Goal: Navigation & Orientation: Find specific page/section

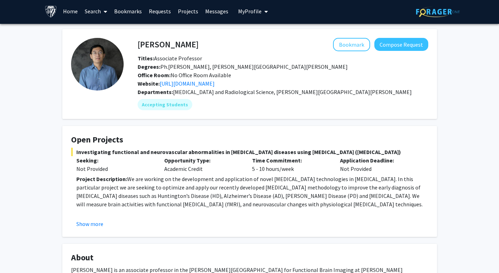
scroll to position [5, 0]
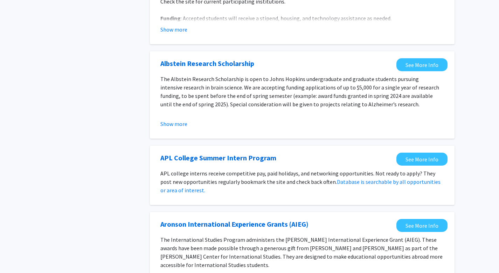
scroll to position [334, 0]
